Goal: Check status

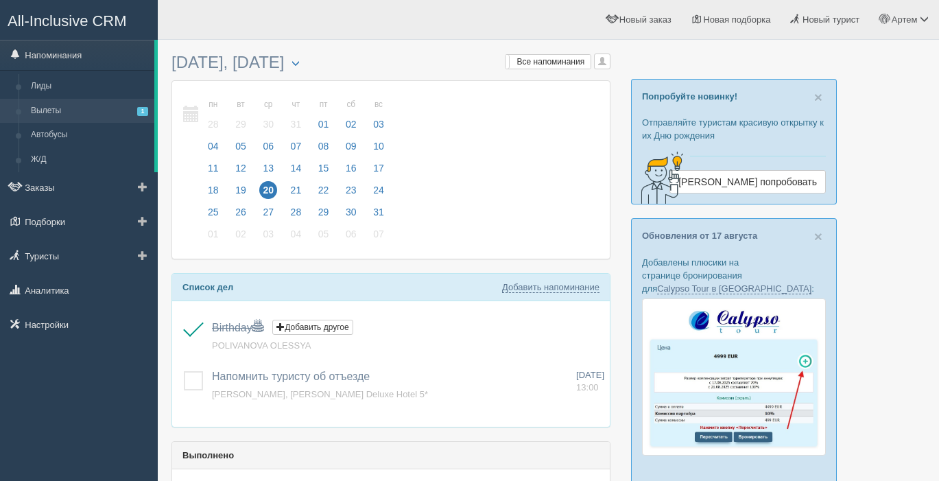
click at [51, 112] on link "Вылеты 1" at bounding box center [90, 111] width 130 height 25
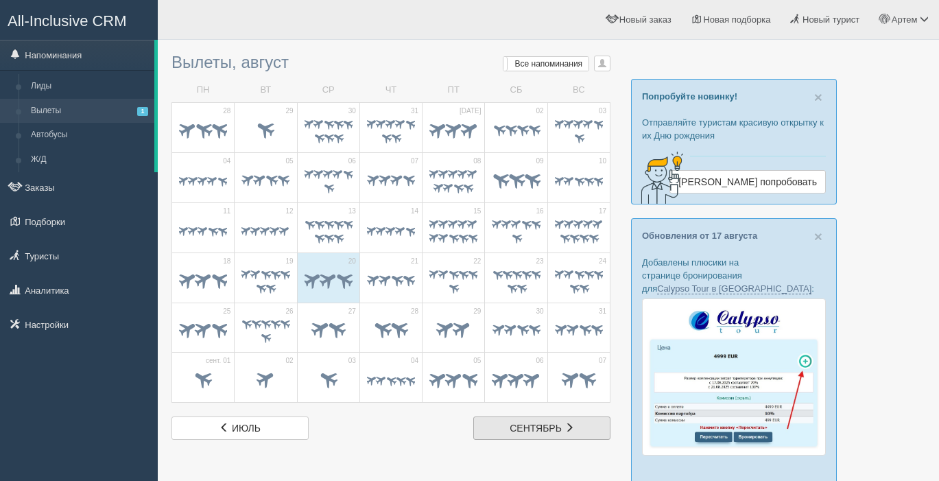
click at [514, 420] on link "сент. сентябрь" at bounding box center [541, 427] width 137 height 23
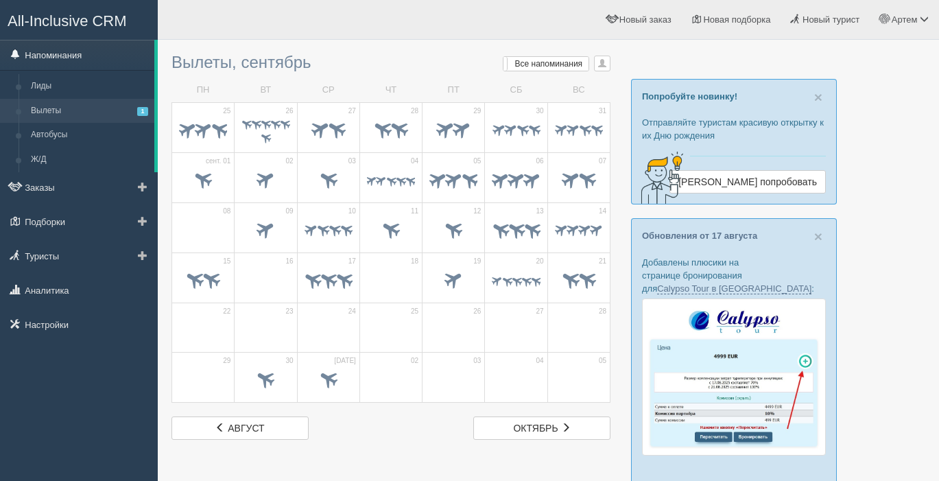
click at [80, 54] on link "Напоминания" at bounding box center [77, 55] width 154 height 30
